Goal: Transaction & Acquisition: Purchase product/service

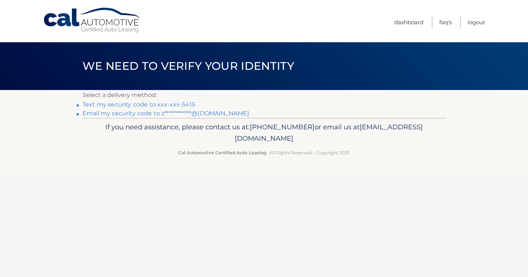
click at [133, 105] on link "Text my security code to xxx-xxx-5415" at bounding box center [139, 104] width 113 height 7
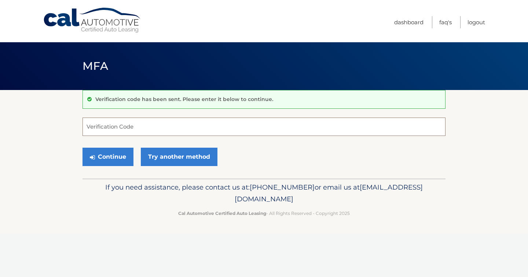
click at [133, 127] on input "Verification Code" at bounding box center [264, 126] width 363 height 18
type input "504422"
click at [83, 147] on button "Continue" at bounding box center [108, 156] width 51 height 18
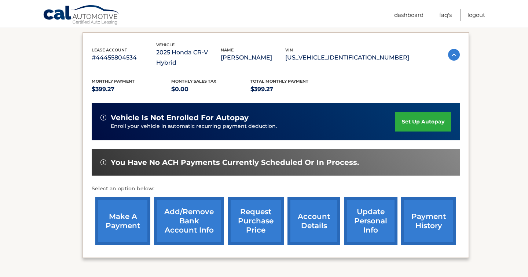
scroll to position [121, 0]
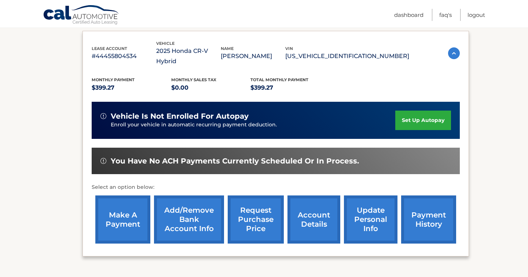
click at [118, 209] on link "make a payment" at bounding box center [122, 219] width 55 height 48
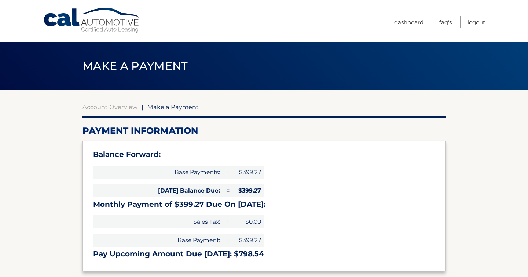
select select "MmZhMDc0MTQtMmI2Mi00YjhiLTgwMzItZWMyMzQ0OTUwNGM5"
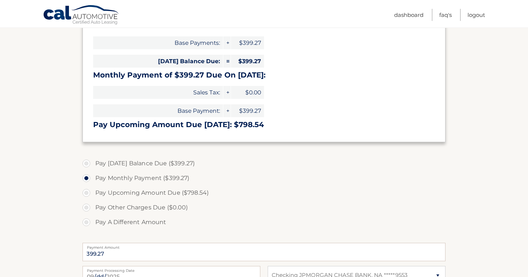
scroll to position [130, 0]
click at [139, 164] on label "Pay [DATE] Balance Due ($399.27)" at bounding box center [264, 162] width 363 height 15
click at [93, 164] on input "Pay [DATE] Balance Due ($399.27)" at bounding box center [88, 161] width 7 height 12
radio input "true"
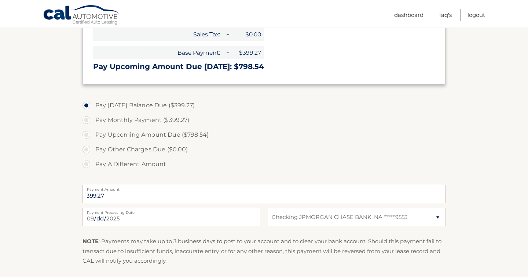
scroll to position [250, 0]
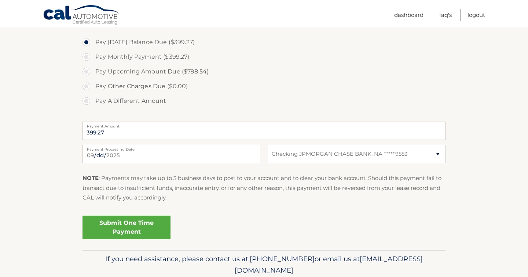
click at [122, 224] on link "Submit One Time Payment" at bounding box center [127, 226] width 88 height 23
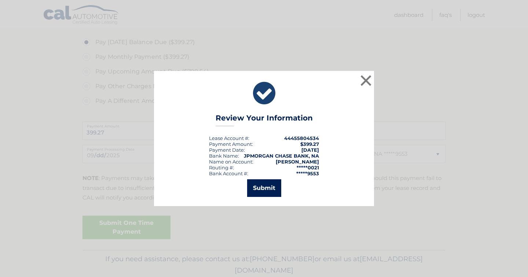
click at [259, 187] on button "Submit" at bounding box center [264, 188] width 34 height 18
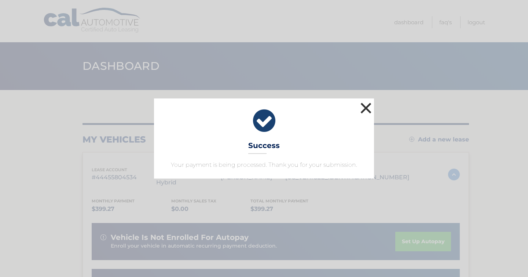
click at [366, 109] on button "×" at bounding box center [366, 107] width 15 height 15
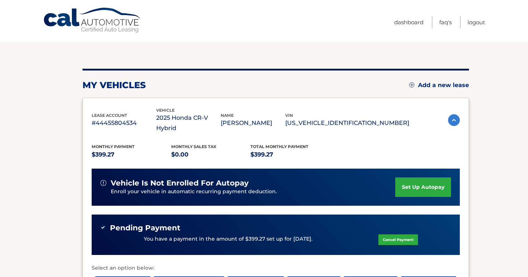
scroll to position [112, 0]
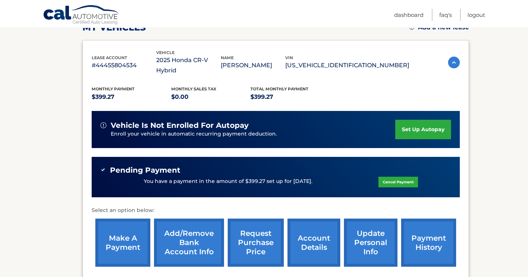
click at [308, 244] on link "account details" at bounding box center [314, 242] width 53 height 48
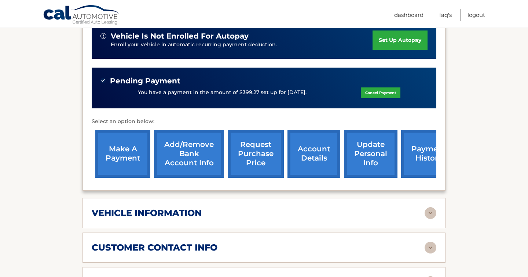
scroll to position [296, 0]
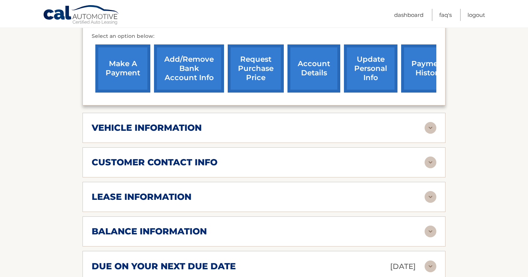
click at [406, 122] on div "vehicle information" at bounding box center [258, 127] width 333 height 11
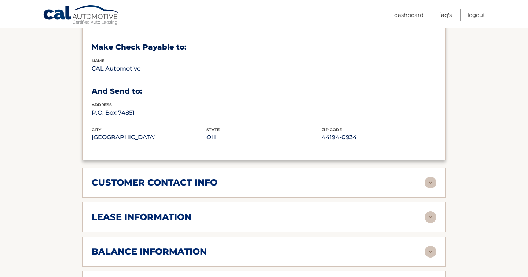
scroll to position [488, 0]
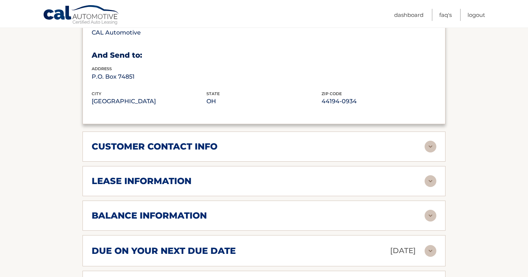
click at [435, 140] on img at bounding box center [431, 146] width 12 height 12
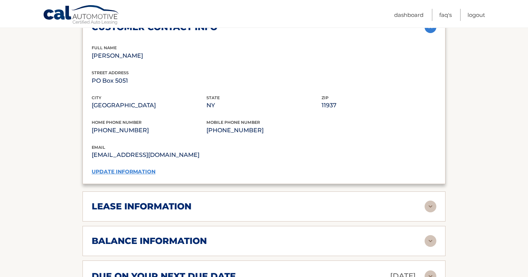
scroll to position [659, 0]
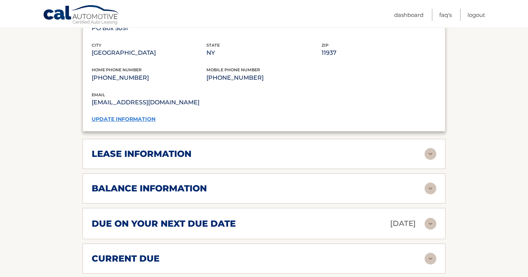
click at [441, 139] on div "lease information Contract Start Date [DATE] Term 36 Maturity Date [DATE] Start…" at bounding box center [264, 154] width 363 height 30
click at [429, 148] on img at bounding box center [431, 154] width 12 height 12
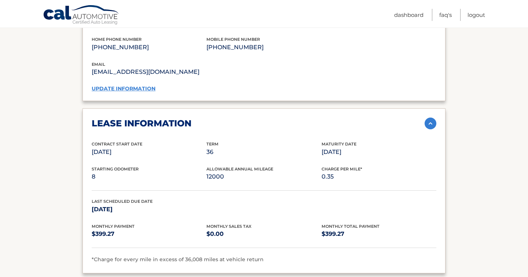
scroll to position [871, 0]
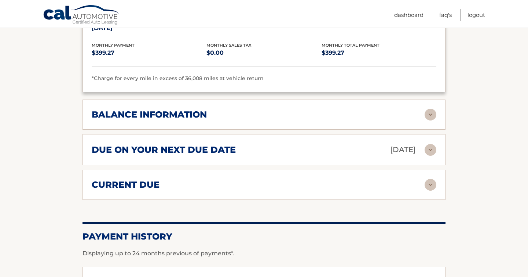
click at [425, 109] on img at bounding box center [431, 115] width 12 height 12
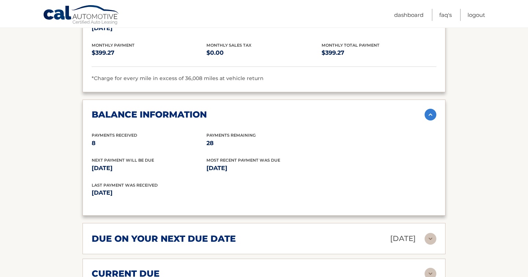
click at [428, 109] on img at bounding box center [431, 115] width 12 height 12
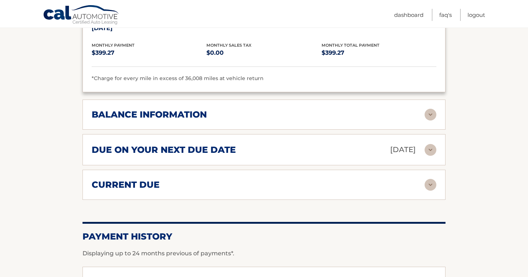
click at [437, 136] on div "due on your next due date [DATE] Late Charges $0.00 Miscellaneous Charges $0.00…" at bounding box center [264, 149] width 363 height 31
click at [425, 144] on img at bounding box center [431, 150] width 12 height 12
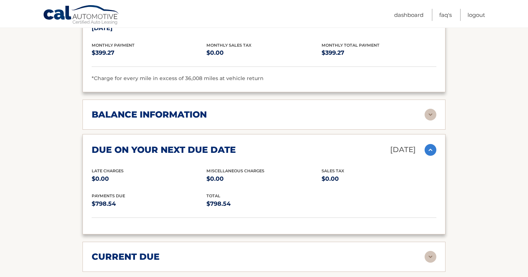
click at [425, 144] on img at bounding box center [431, 150] width 12 height 12
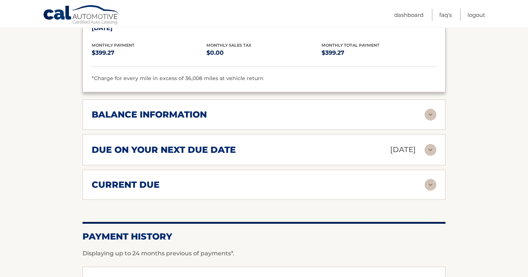
click at [433, 180] on div "current due Late Charges $0.00 Miscelleneous Charges* $0.00 Sales Tax $0.00 pay…" at bounding box center [264, 184] width 363 height 30
click at [430, 179] on img at bounding box center [431, 185] width 12 height 12
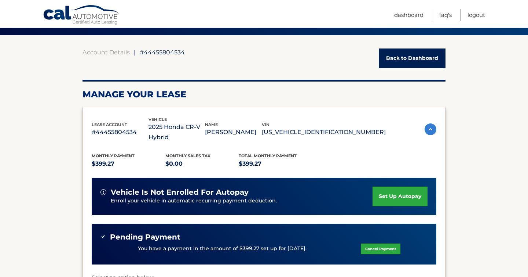
scroll to position [151, 0]
